Goal: Obtain resource: Obtain resource

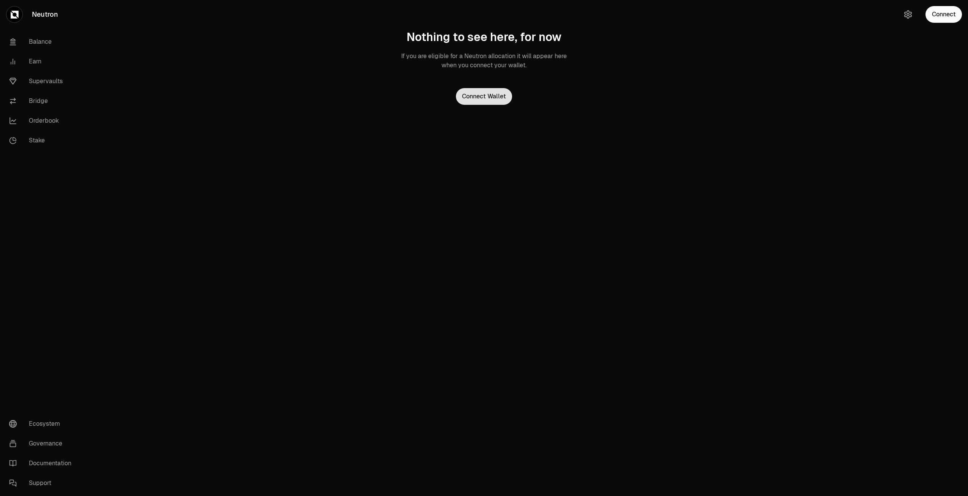
click at [497, 95] on button "Connect Wallet" at bounding box center [484, 96] width 56 height 17
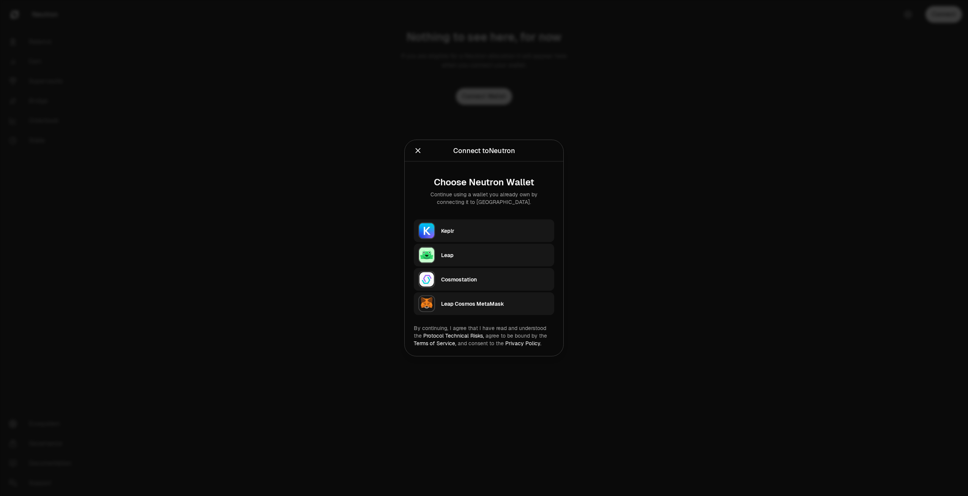
click at [494, 236] on div "Keplr" at bounding box center [495, 230] width 109 height 11
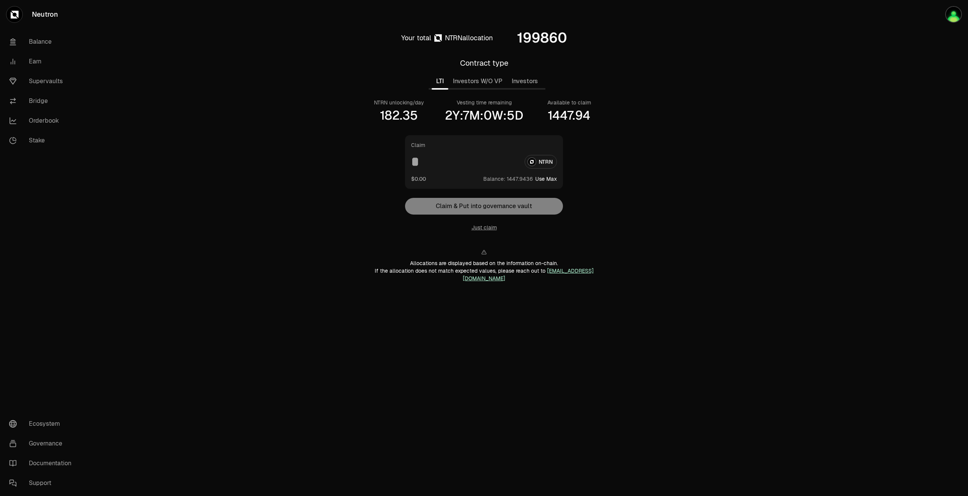
click at [545, 175] on button "Use Max" at bounding box center [546, 179] width 22 height 8
type input "**********"
click at [481, 228] on button "Just claim" at bounding box center [484, 228] width 25 height 8
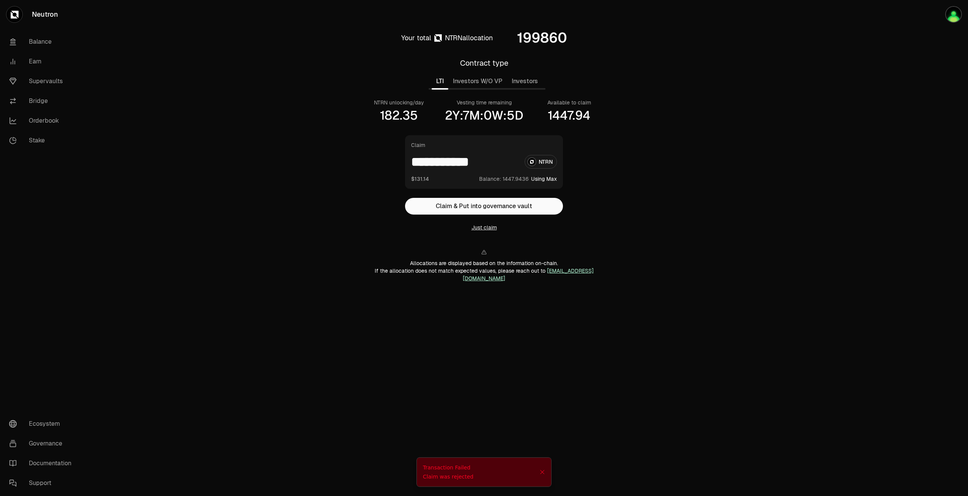
click at [478, 227] on button "Just claim" at bounding box center [484, 228] width 25 height 8
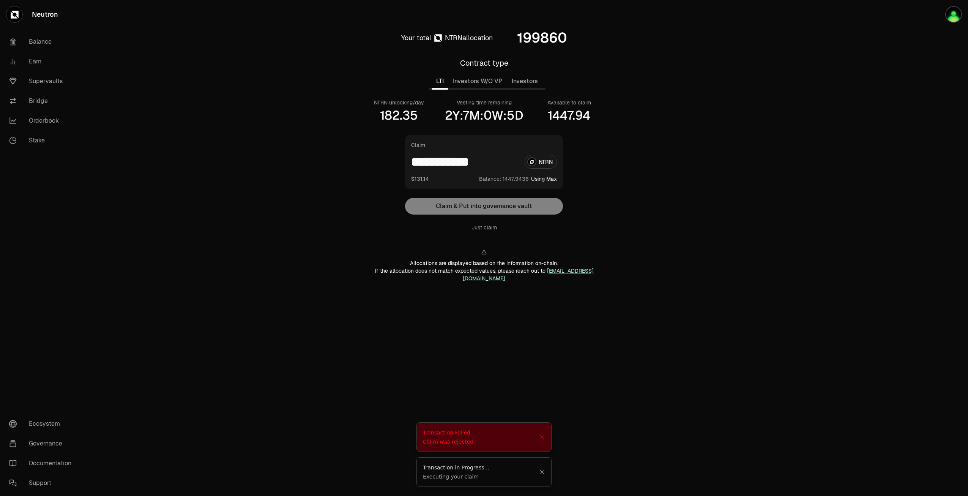
click at [541, 472] on icon "Close" at bounding box center [543, 472] width 6 height 6
click at [542, 472] on icon "Close" at bounding box center [542, 472] width 4 height 4
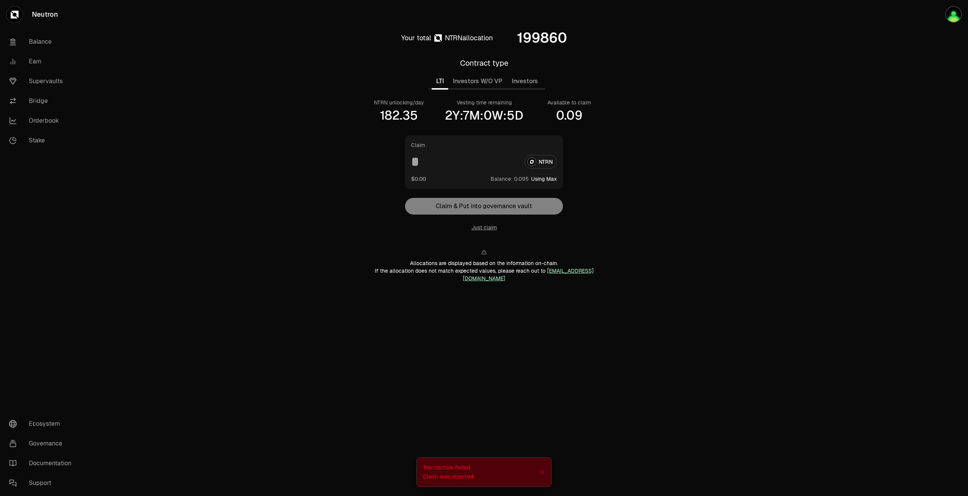
click at [542, 472] on icon "Close" at bounding box center [543, 472] width 6 height 6
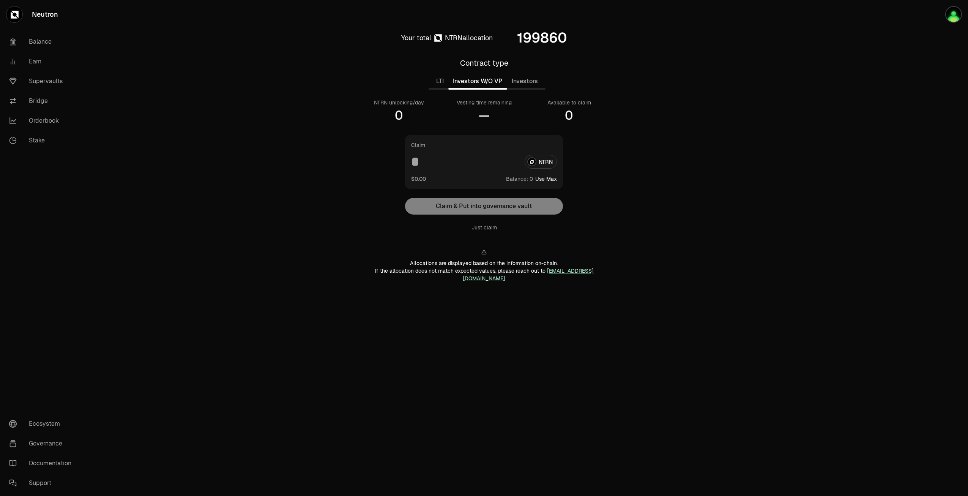
click at [477, 85] on button "Investors W/O VP" at bounding box center [477, 81] width 59 height 15
click at [518, 84] on button "Investors" at bounding box center [524, 81] width 35 height 15
click at [442, 82] on button "LTI" at bounding box center [440, 81] width 17 height 15
click at [678, 205] on main "Your total NTRN allocation 199860 Contract type LTI Investors W/O VP Investors …" at bounding box center [526, 165] width 883 height 331
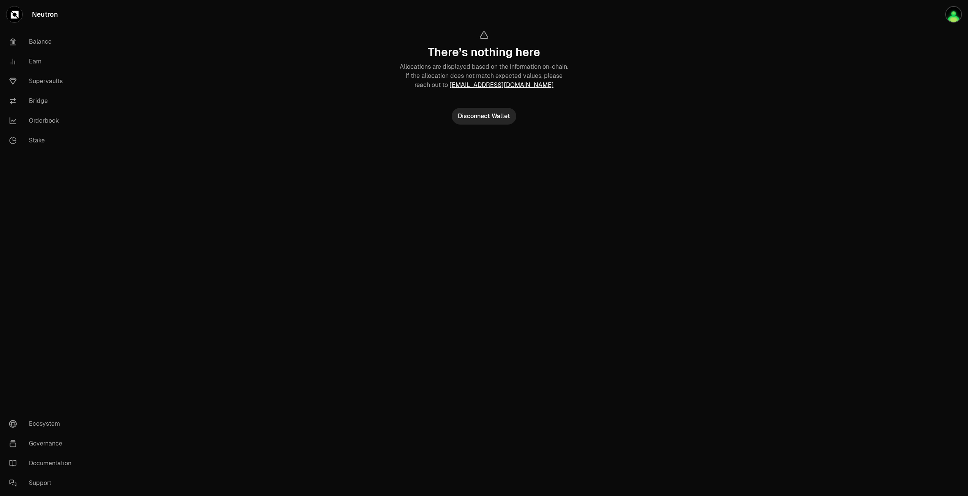
click at [571, 133] on section "There’s nothing here Allocations are displayed based on the information on-chai…" at bounding box center [484, 77] width 292 height 155
